Goal: Task Accomplishment & Management: Use online tool/utility

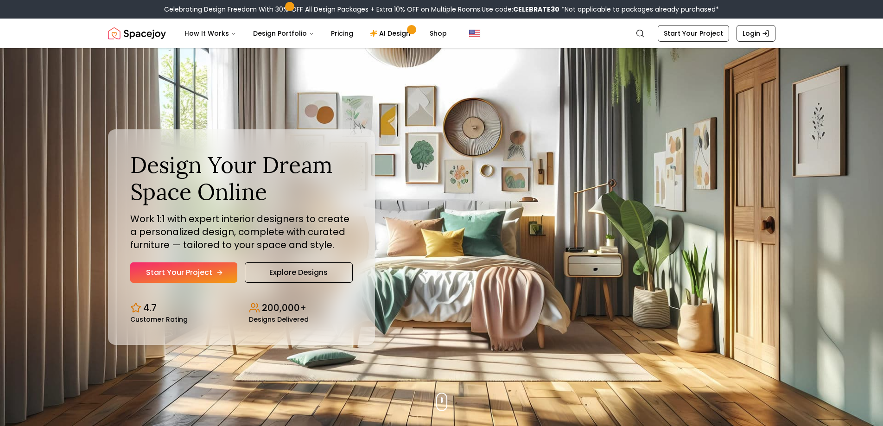
click at [210, 270] on link "Start Your Project" at bounding box center [183, 272] width 107 height 20
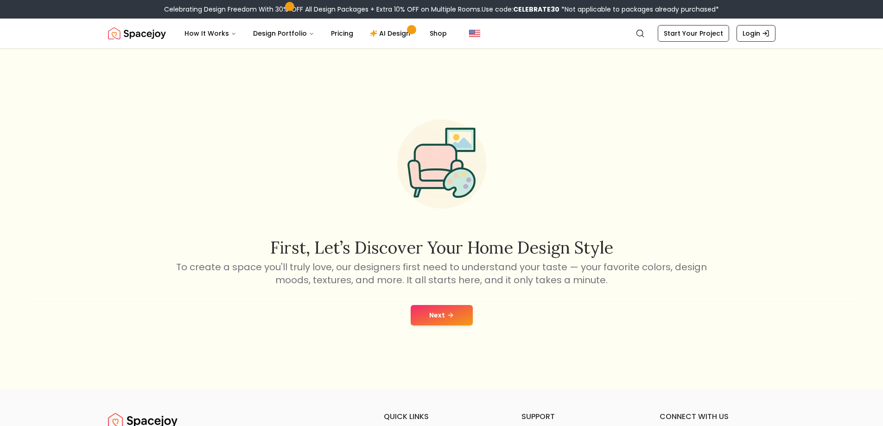
click at [439, 311] on button "Next" at bounding box center [442, 315] width 62 height 20
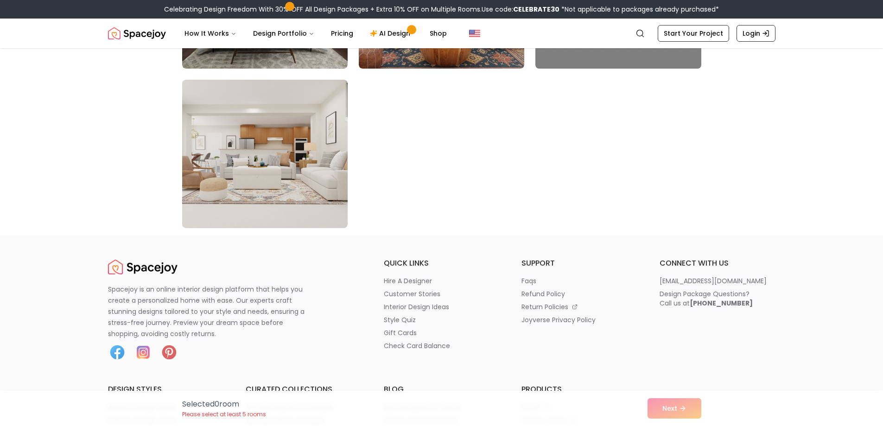
scroll to position [5331, 0]
